Goal: Information Seeking & Learning: Learn about a topic

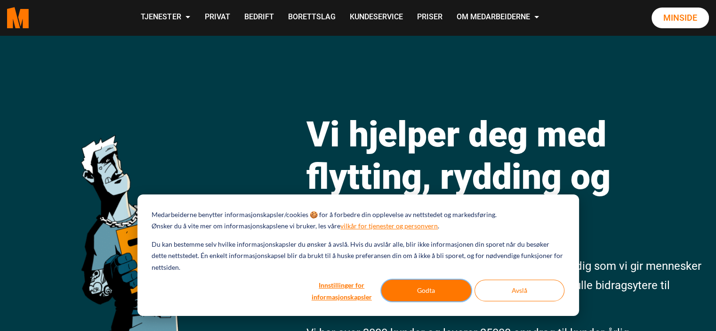
click at [437, 296] on button "Godta" at bounding box center [426, 290] width 90 height 22
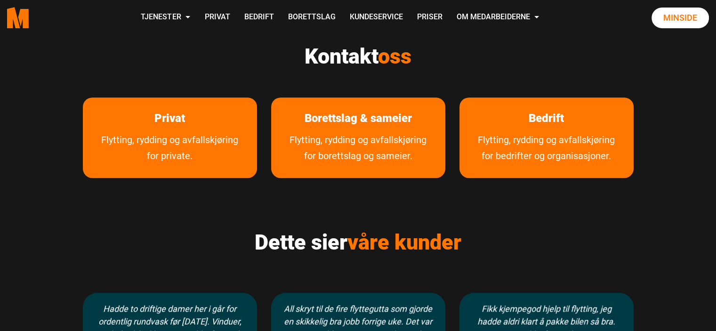
scroll to position [480, 0]
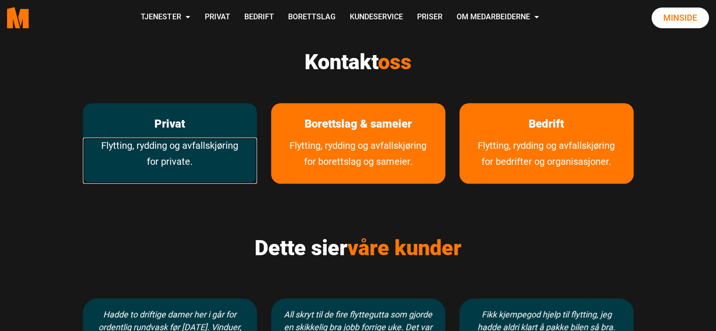
click at [184, 151] on link "Flytting, rydding og avfallskjøring for private." at bounding box center [170, 160] width 174 height 46
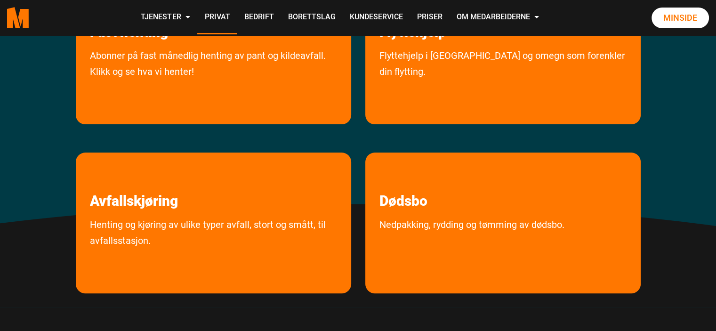
scroll to position [259, 0]
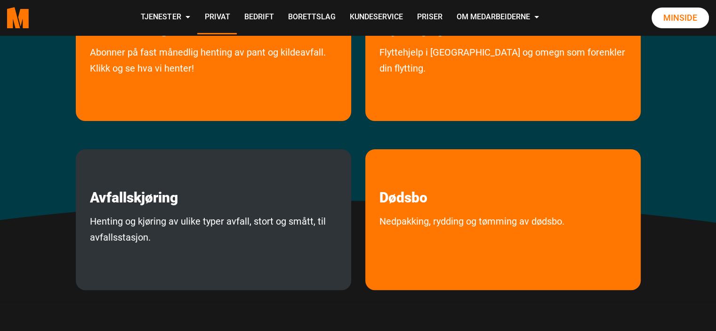
click at [253, 194] on p "Avfallskjøring" at bounding box center [213, 177] width 275 height 57
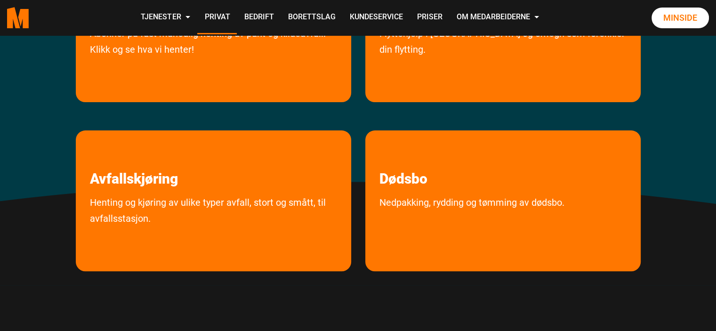
scroll to position [279, 0]
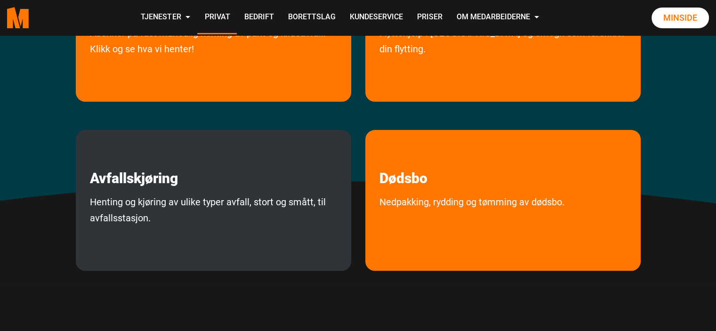
click at [200, 190] on div "Avfallskjøring Henting og kjøring av ulike typer avfall, stort og smått, til av…" at bounding box center [213, 200] width 275 height 141
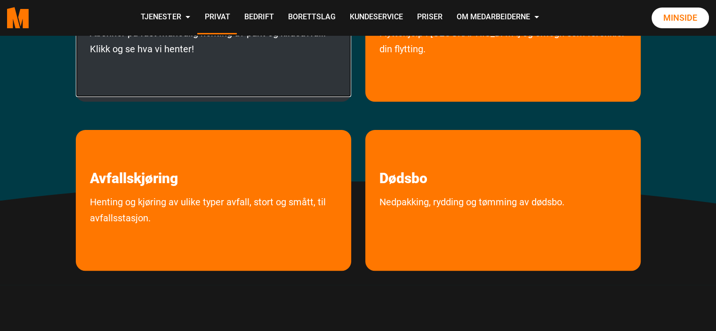
click at [100, 67] on link "Abonner på fast månedlig henting av pant og kildeavfall. Klikk og se hva vi hen…" at bounding box center [213, 61] width 275 height 72
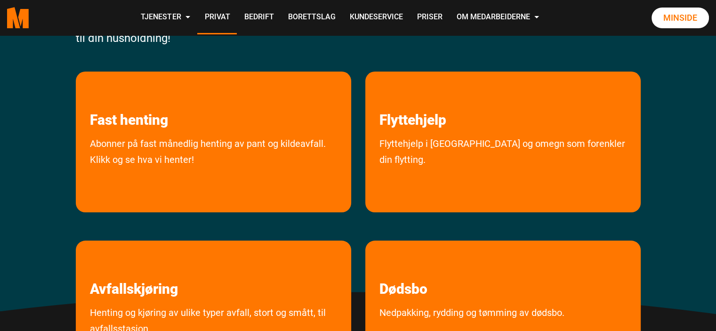
scroll to position [159, 0]
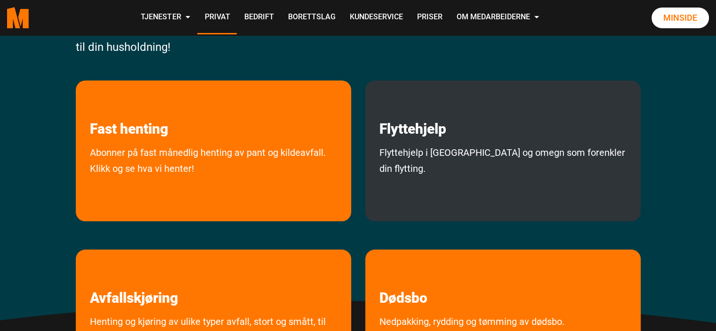
click at [508, 121] on p "Flyttehjelp" at bounding box center [502, 108] width 275 height 57
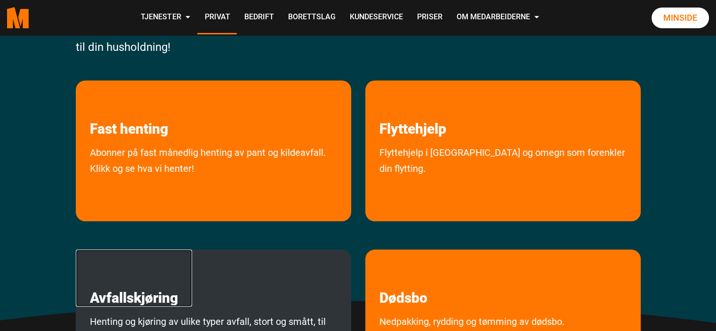
click at [147, 303] on link "Avfallskjøring" at bounding box center [134, 277] width 116 height 57
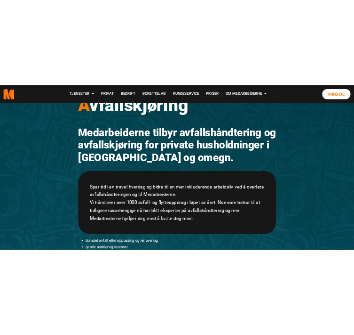
scroll to position [73, 0]
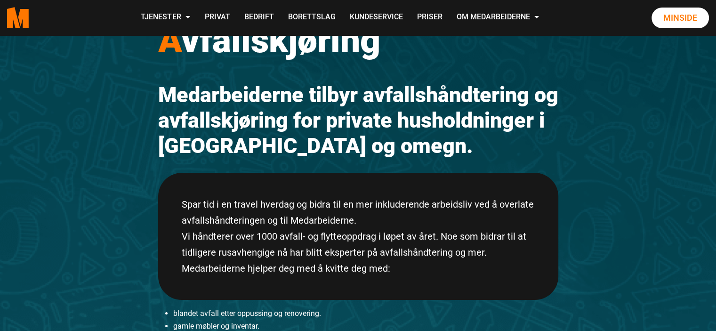
click at [563, 124] on div "A vfallskjøring Medarbeiderne tilbyr avfallshåndtering og avfallskjøring for pr…" at bounding box center [358, 315] width 414 height 634
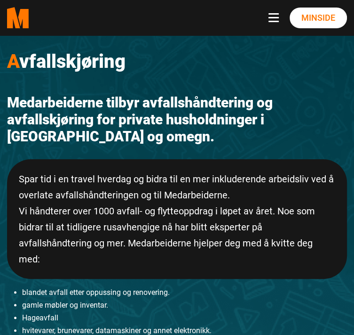
scroll to position [0, 0]
